Goal: Check status: Check status

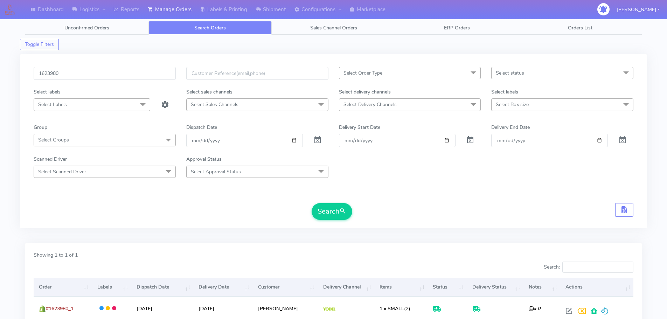
click at [126, 69] on input "1623980" at bounding box center [105, 73] width 142 height 13
type input "1623688"
click at [312, 203] on button "Search" at bounding box center [332, 211] width 41 height 17
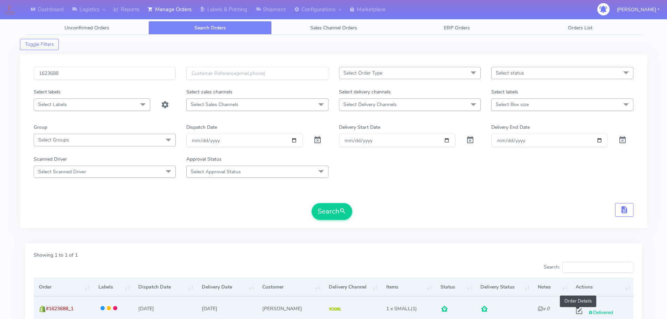
click at [577, 311] on span at bounding box center [579, 312] width 13 height 7
select select "5"
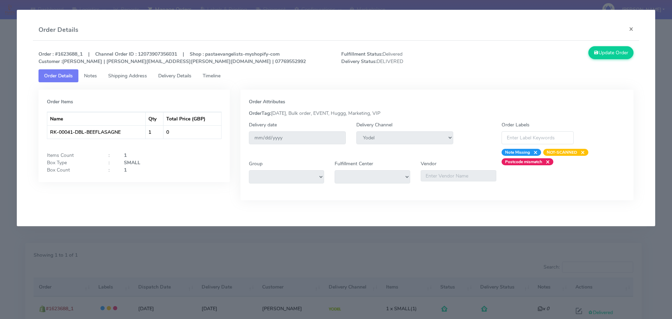
click at [174, 78] on span "Delivery Details" at bounding box center [174, 75] width 33 height 7
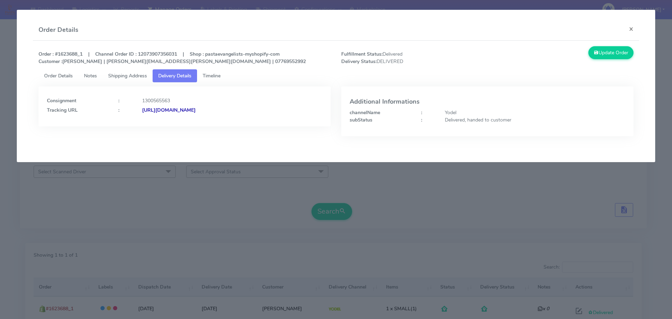
drag, startPoint x: 305, startPoint y: 122, endPoint x: 218, endPoint y: 126, distance: 86.9
click at [218, 126] on div "Consignment : 1300565563 Tracking URL : [URL][DOMAIN_NAME]" at bounding box center [185, 106] width 292 height 40
copy strong "JJD0002249960898482"
click at [122, 183] on modal-container "Order Details × Order : #1623688_1 | Channel Order ID : 12073907356031 | Shop :…" at bounding box center [336, 159] width 672 height 319
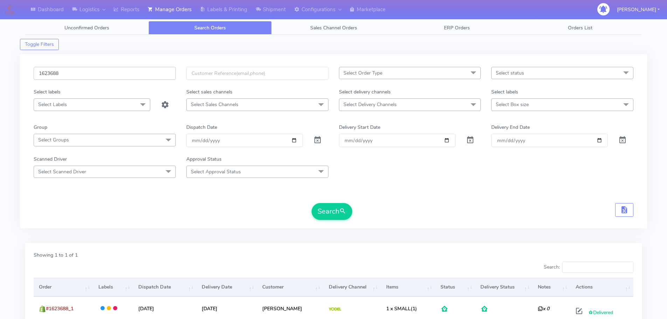
click at [147, 78] on input "1623688" at bounding box center [105, 73] width 142 height 13
paste input "557"
type input "1623557"
click at [312, 203] on button "Search" at bounding box center [332, 211] width 41 height 17
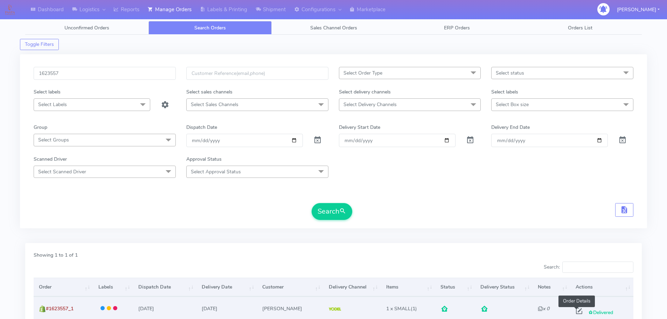
click at [576, 312] on span at bounding box center [579, 312] width 13 height 7
select select "5"
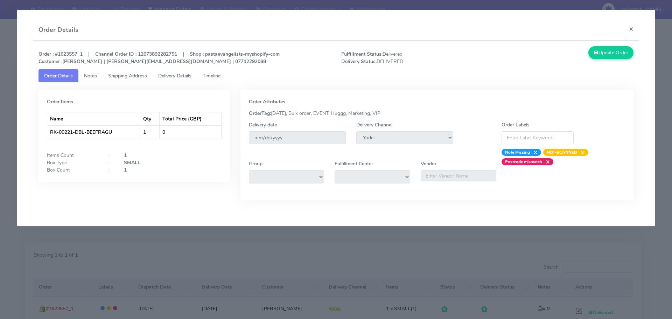
click at [187, 72] on span "Delivery Details" at bounding box center [174, 75] width 33 height 7
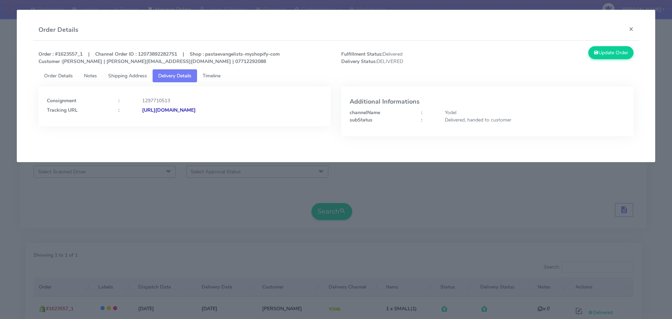
click at [69, 77] on span "Order Details" at bounding box center [58, 75] width 29 height 7
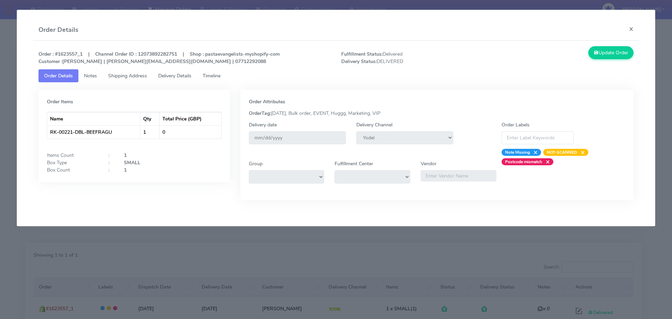
click at [186, 74] on span "Delivery Details" at bounding box center [174, 75] width 33 height 7
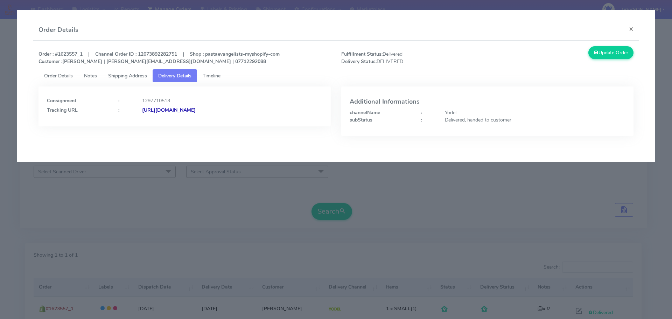
drag, startPoint x: 298, startPoint y: 117, endPoint x: 217, endPoint y: 127, distance: 82.2
click at [217, 127] on div "Consignment : 1297710513 Tracking URL : [URL][DOMAIN_NAME]" at bounding box center [184, 116] width 303 height 60
copy strong "JJD0002249960897894"
click at [196, 111] on strong "[URL][DOMAIN_NAME]" at bounding box center [169, 110] width 54 height 7
click at [124, 72] on link "Shipping Address" at bounding box center [128, 75] width 50 height 13
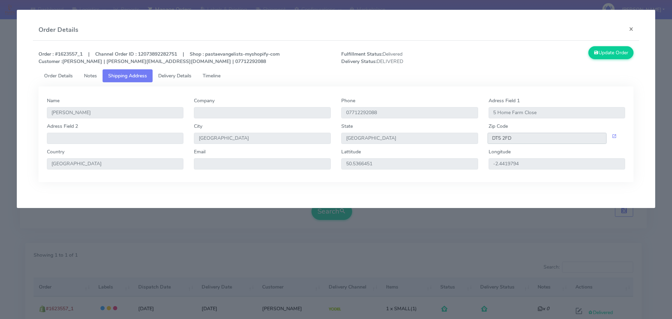
click at [517, 141] on input "DT5 2FD" at bounding box center [547, 138] width 119 height 11
click at [517, 140] on input "DT5 2FD" at bounding box center [547, 138] width 119 height 11
drag, startPoint x: 188, startPoint y: 77, endPoint x: 215, endPoint y: 94, distance: 32.0
click at [188, 77] on span "Delivery Details" at bounding box center [174, 75] width 33 height 7
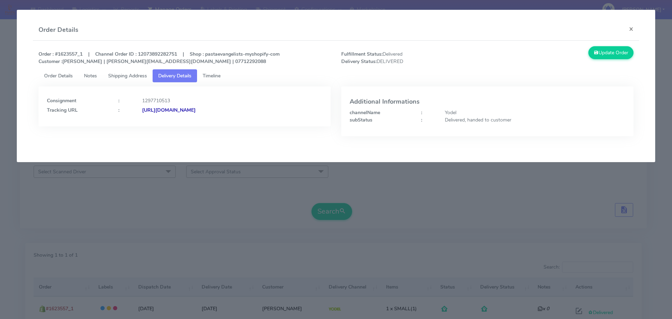
drag, startPoint x: 261, startPoint y: 117, endPoint x: 138, endPoint y: 125, distance: 123.8
click at [138, 125] on div "Consignment : 1297710513 Tracking URL : [URL][DOMAIN_NAME]" at bounding box center [185, 106] width 292 height 40
copy strong "[URL][DOMAIN_NAME]"
click at [136, 173] on modal-container "Order Details × Order : #1623557_1 | Channel Order ID : 12073892282751 | Shop :…" at bounding box center [336, 159] width 672 height 319
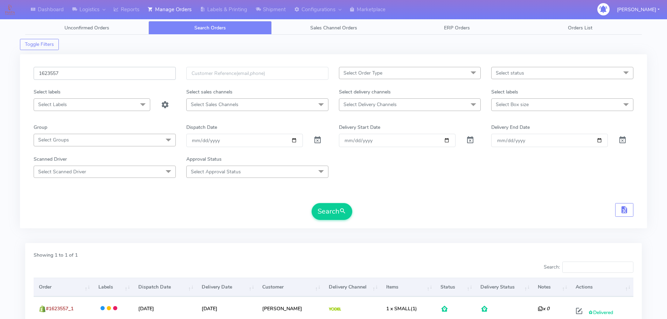
click at [152, 72] on input "1623557" at bounding box center [105, 73] width 142 height 13
paste input "66"
type input "1623566"
click at [312, 203] on button "Search" at bounding box center [332, 211] width 41 height 17
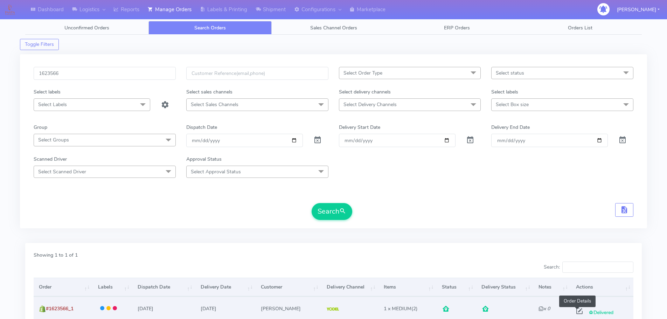
click at [574, 311] on span at bounding box center [579, 312] width 13 height 7
select select "5"
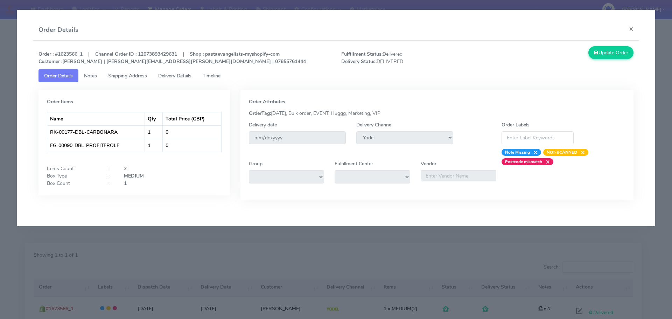
click at [174, 81] on link "Delivery Details" at bounding box center [175, 75] width 44 height 13
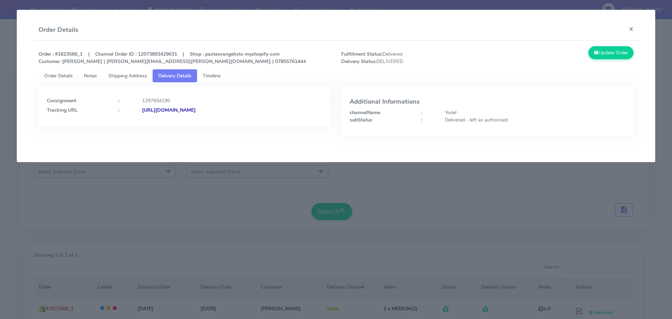
drag, startPoint x: 287, startPoint y: 113, endPoint x: 139, endPoint y: 122, distance: 148.4
click at [139, 122] on div "Consignment : 1297694190 Tracking URL : [URL][DOMAIN_NAME]" at bounding box center [185, 106] width 292 height 40
copy strong "[URL][DOMAIN_NAME]"
click at [196, 109] on strong "[URL][DOMAIN_NAME]" at bounding box center [169, 110] width 54 height 7
drag, startPoint x: 133, startPoint y: 72, endPoint x: 135, endPoint y: 76, distance: 5.0
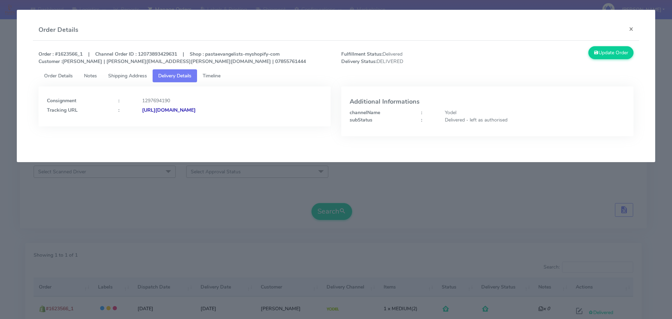
click at [132, 72] on link "Shipping Address" at bounding box center [128, 75] width 50 height 13
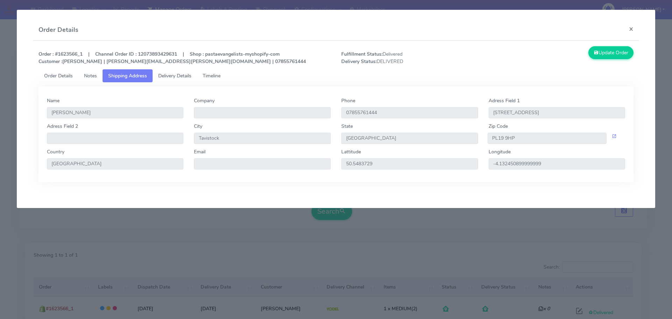
click at [482, 138] on div "State [GEOGRAPHIC_DATA]" at bounding box center [409, 136] width 147 height 26
click at [507, 136] on input "PL19 9HP" at bounding box center [547, 138] width 119 height 11
click at [173, 79] on link "Delivery Details" at bounding box center [175, 75] width 44 height 13
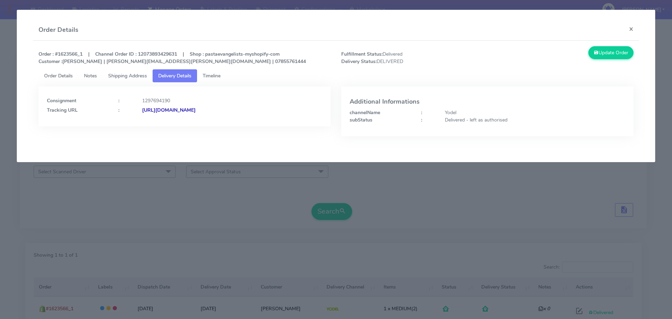
drag, startPoint x: 285, startPoint y: 123, endPoint x: 136, endPoint y: 130, distance: 149.7
click at [136, 130] on div "Consignment : 1297694190 Tracking URL : [URL][DOMAIN_NAME]" at bounding box center [184, 116] width 303 height 60
copy div "[URL][DOMAIN_NAME]"
drag, startPoint x: 99, startPoint y: 193, endPoint x: 149, endPoint y: 178, distance: 52.6
click at [99, 193] on modal-container "Order Details × Order : #1623566_1 | Channel Order ID : 12073893429631 | Shop :…" at bounding box center [336, 159] width 672 height 319
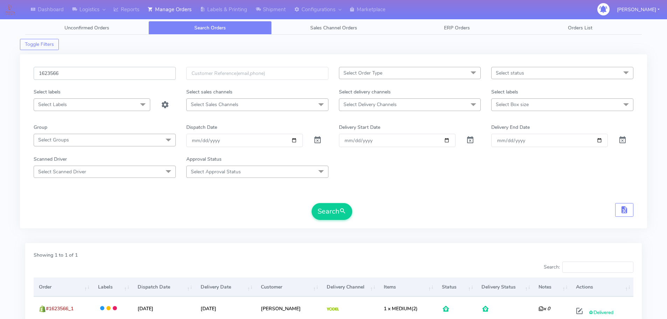
click at [143, 78] on input "1623566" at bounding box center [105, 73] width 142 height 13
paste input "721"
click at [312, 203] on button "Search" at bounding box center [332, 211] width 41 height 17
click at [136, 74] on input "1623721" at bounding box center [105, 73] width 142 height 13
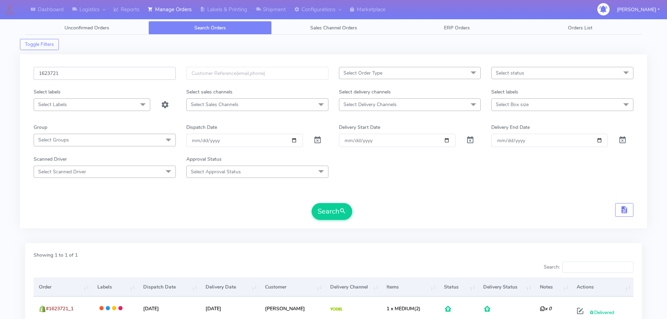
click at [136, 74] on input "1623721" at bounding box center [105, 73] width 142 height 13
paste input "53"
click at [312, 203] on button "Search" at bounding box center [332, 211] width 41 height 17
click at [138, 74] on input "1623753" at bounding box center [105, 73] width 142 height 13
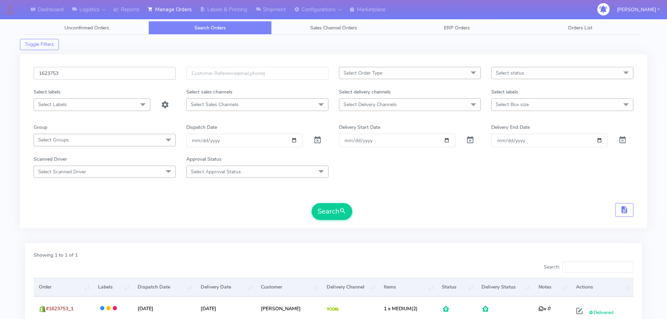
paste input "462"
type input "1623462"
click at [312, 203] on button "Search" at bounding box center [332, 211] width 41 height 17
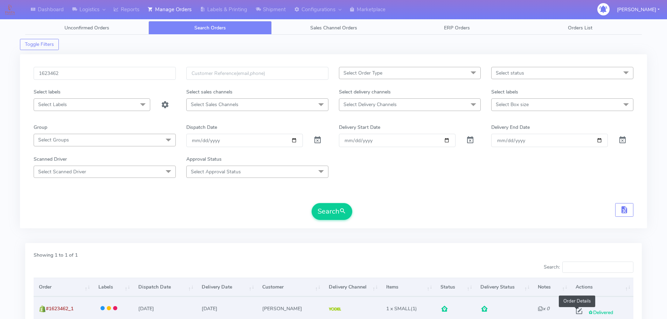
click at [577, 309] on span at bounding box center [579, 312] width 13 height 7
select select "5"
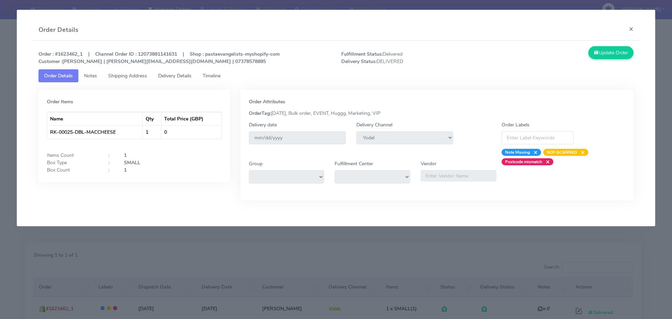
click at [191, 70] on link "Delivery Details" at bounding box center [175, 75] width 44 height 13
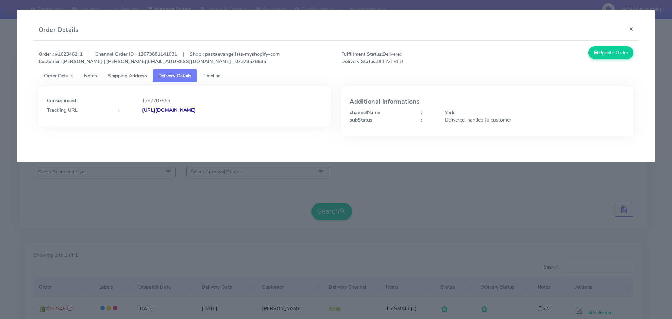
drag, startPoint x: 305, startPoint y: 118, endPoint x: 141, endPoint y: 127, distance: 164.8
click at [141, 127] on div "Consignment : 1297707565 Tracking URL : [URL][DOMAIN_NAME]" at bounding box center [184, 116] width 303 height 60
copy strong "[URL][DOMAIN_NAME]"
click at [72, 78] on span "Order Details" at bounding box center [58, 75] width 29 height 7
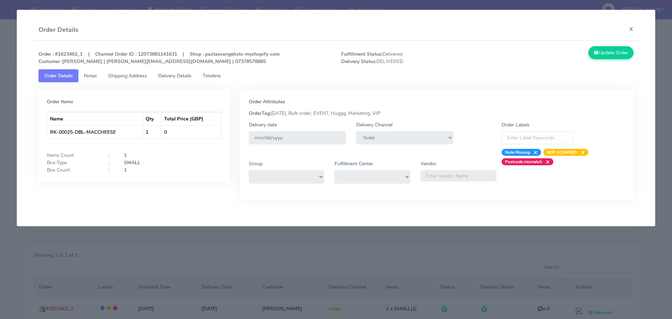
drag, startPoint x: 120, startPoint y: 259, endPoint x: 122, endPoint y: 252, distance: 7.6
click at [120, 258] on modal-container "Order Details × Order : #1623462_1 | Channel Order ID : 12073881141631 | Shop :…" at bounding box center [336, 159] width 672 height 319
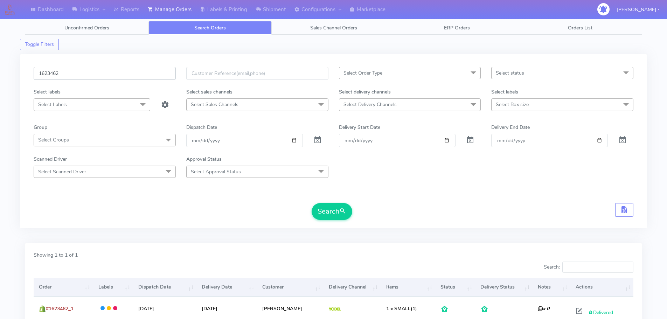
click at [144, 72] on input "1623462" at bounding box center [105, 73] width 142 height 13
paste input "23"
type input "1623423"
click at [312, 203] on button "Search" at bounding box center [332, 211] width 41 height 17
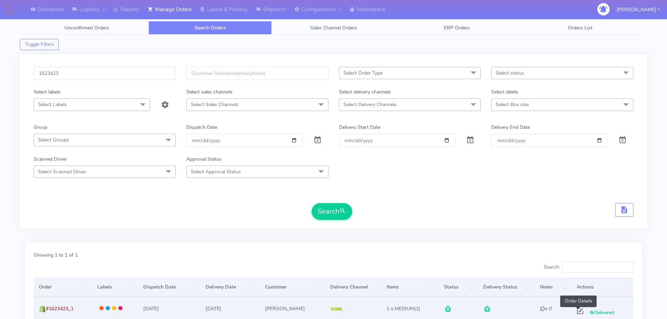
click at [576, 309] on span at bounding box center [580, 312] width 13 height 7
select select "5"
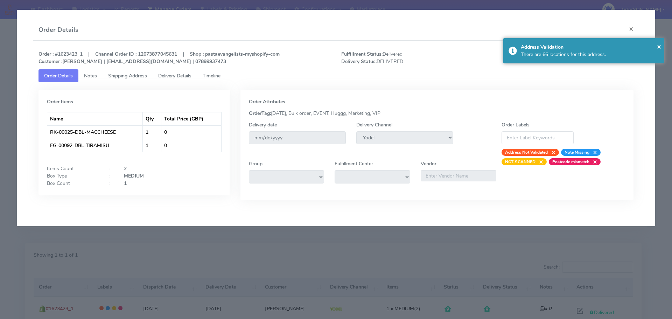
drag, startPoint x: 184, startPoint y: 75, endPoint x: 192, endPoint y: 81, distance: 10.2
click at [184, 75] on span "Delivery Details" at bounding box center [174, 75] width 33 height 7
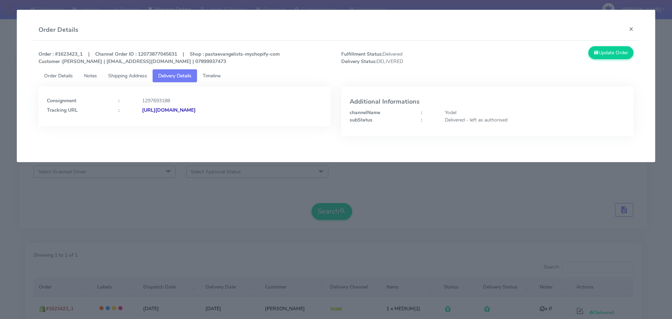
drag, startPoint x: 118, startPoint y: 195, endPoint x: 125, endPoint y: 186, distance: 11.8
click at [118, 195] on modal-container "Order Details × Order : #1623423_1 | Channel Order ID : 12073877045631 | Shop :…" at bounding box center [336, 159] width 672 height 319
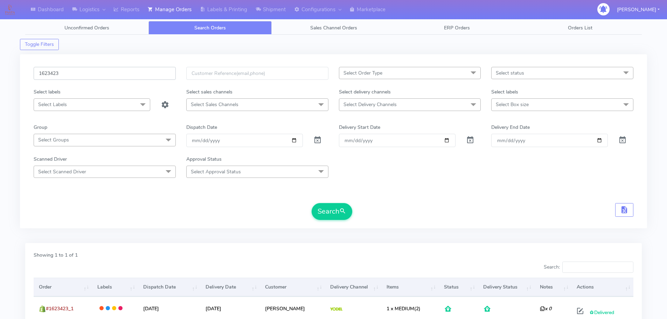
click at [138, 72] on input "1623423" at bounding box center [105, 73] width 142 height 13
paste input "62"
click at [312, 203] on button "Search" at bounding box center [332, 211] width 41 height 17
click at [160, 79] on input "1623462" at bounding box center [105, 73] width 142 height 13
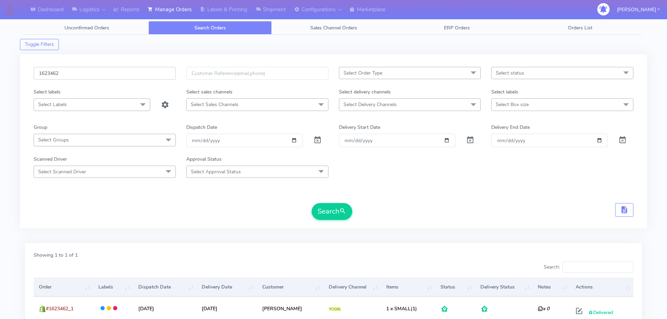
click at [160, 79] on input "1623462" at bounding box center [105, 73] width 142 height 13
paste input "43"
type input "1623443"
click at [312, 203] on button "Search" at bounding box center [332, 211] width 41 height 17
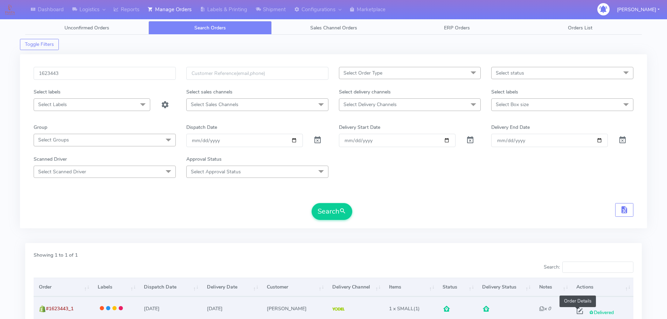
click at [577, 310] on span at bounding box center [579, 312] width 13 height 7
select select "5"
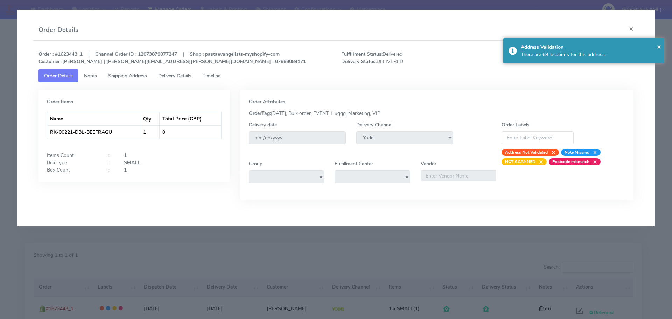
click at [180, 80] on link "Delivery Details" at bounding box center [175, 75] width 44 height 13
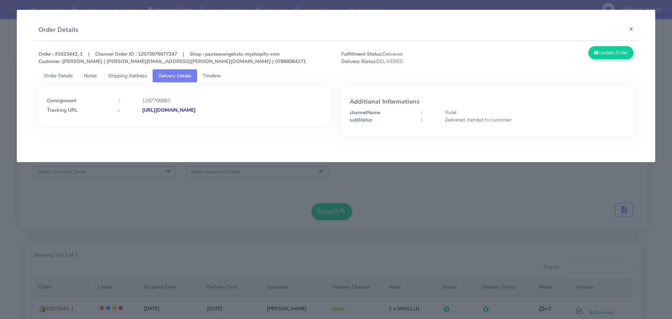
click at [116, 173] on modal-container "Order Details × Order : #1623443_1 | Channel Order ID : 12073879077247 | Shop :…" at bounding box center [336, 159] width 672 height 319
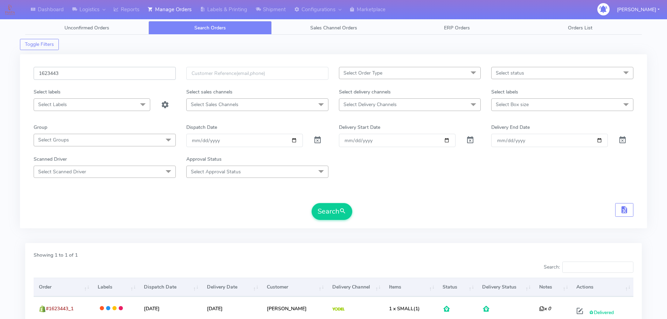
click at [142, 70] on input "1623443" at bounding box center [105, 73] width 142 height 13
paste input "66"
click at [312, 203] on button "Search" at bounding box center [332, 211] width 41 height 17
click at [150, 77] on input "1623466" at bounding box center [105, 73] width 142 height 13
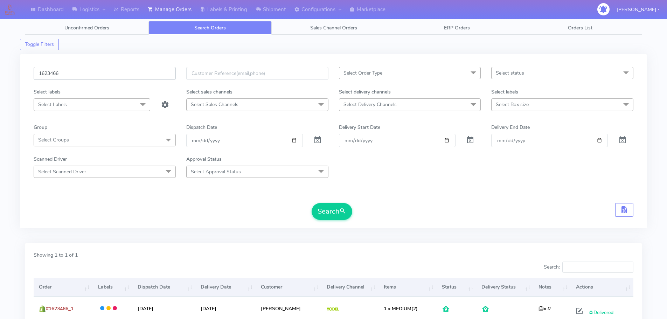
click at [150, 77] on input "1623466" at bounding box center [105, 73] width 142 height 13
paste input "17153"
type input "1617153"
click at [312, 203] on button "Search" at bounding box center [332, 211] width 41 height 17
